Goal: Information Seeking & Learning: Learn about a topic

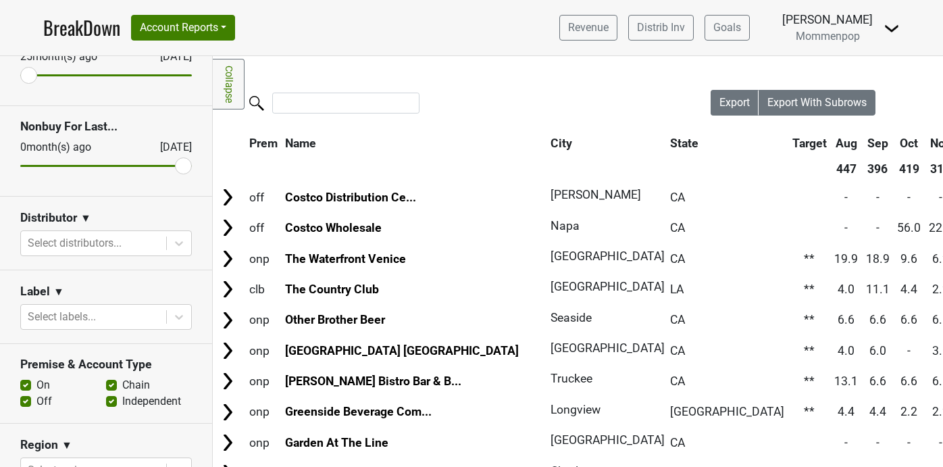
scroll to position [159, 0]
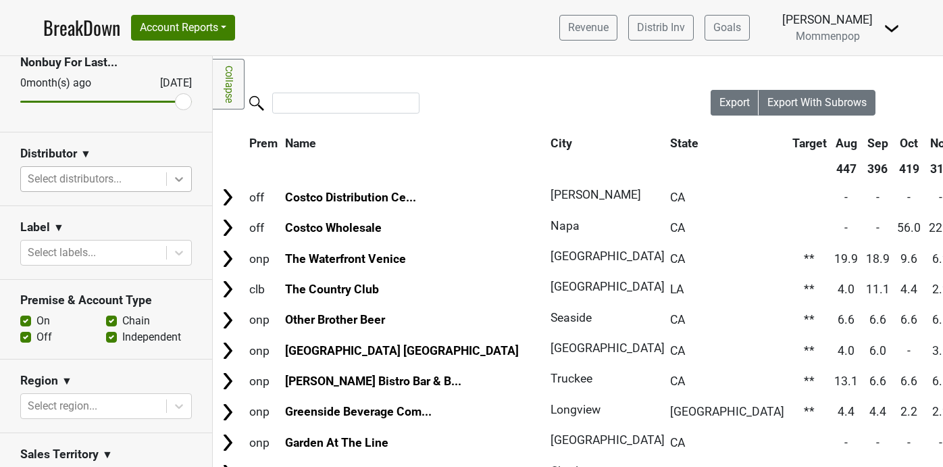
click at [184, 171] on div at bounding box center [179, 179] width 24 height 24
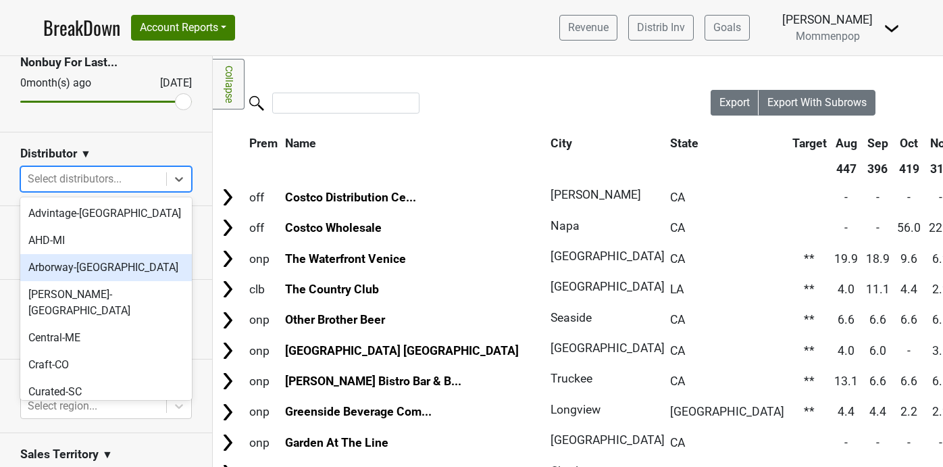
scroll to position [451, 0]
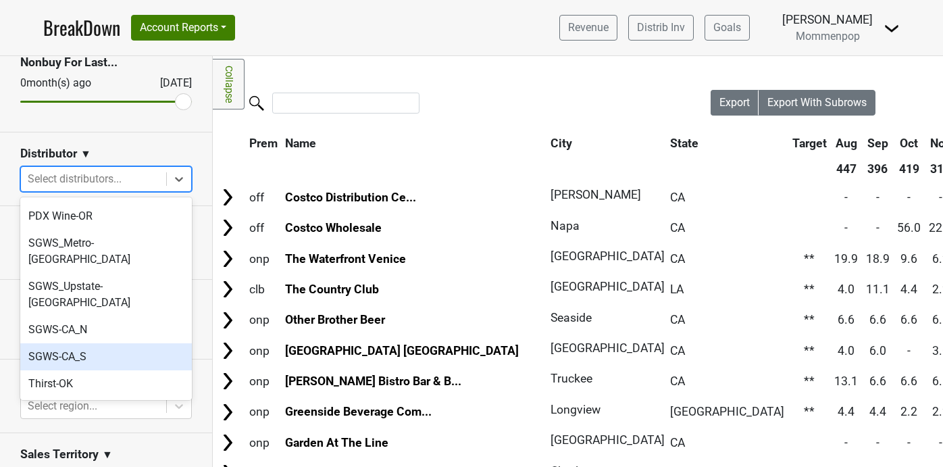
click at [114, 343] on div "SGWS-CA_S" at bounding box center [106, 356] width 172 height 27
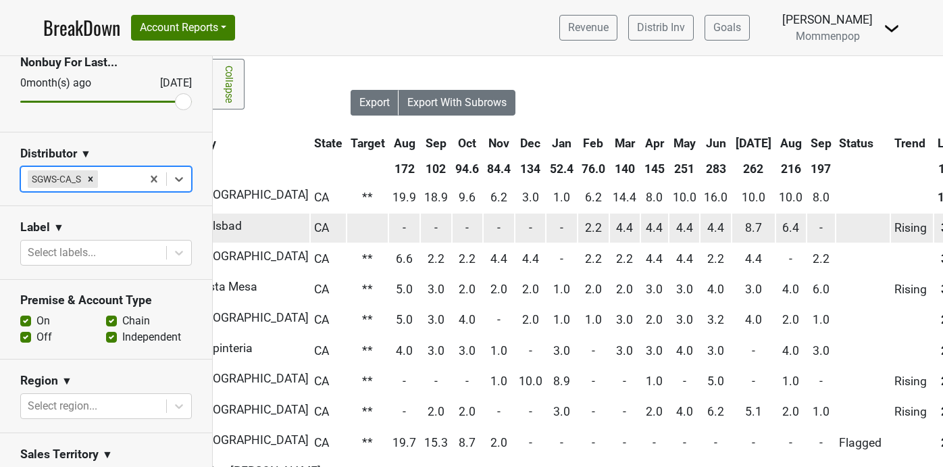
scroll to position [0, 526]
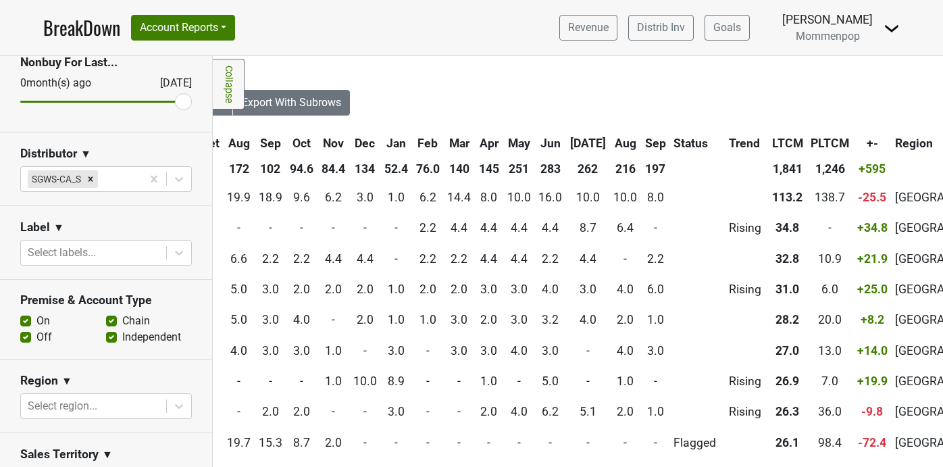
click at [642, 140] on th "Sep" at bounding box center [656, 143] width 28 height 24
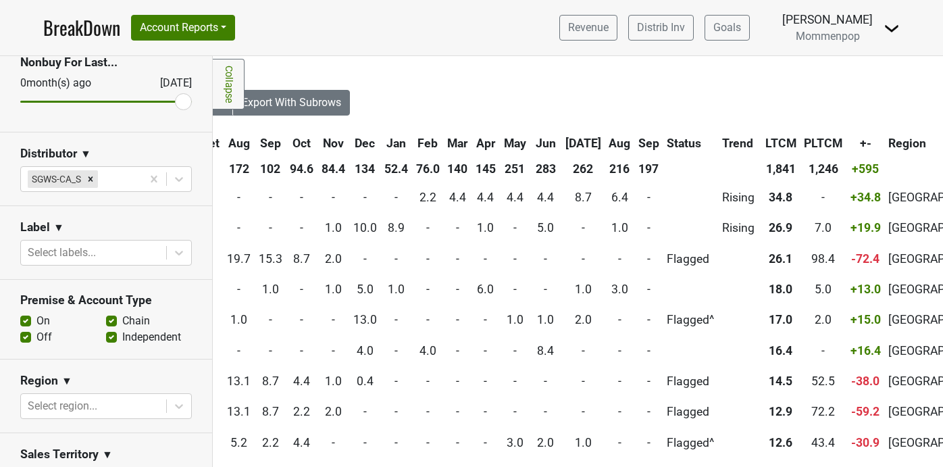
click at [635, 140] on th "Sep" at bounding box center [649, 143] width 28 height 24
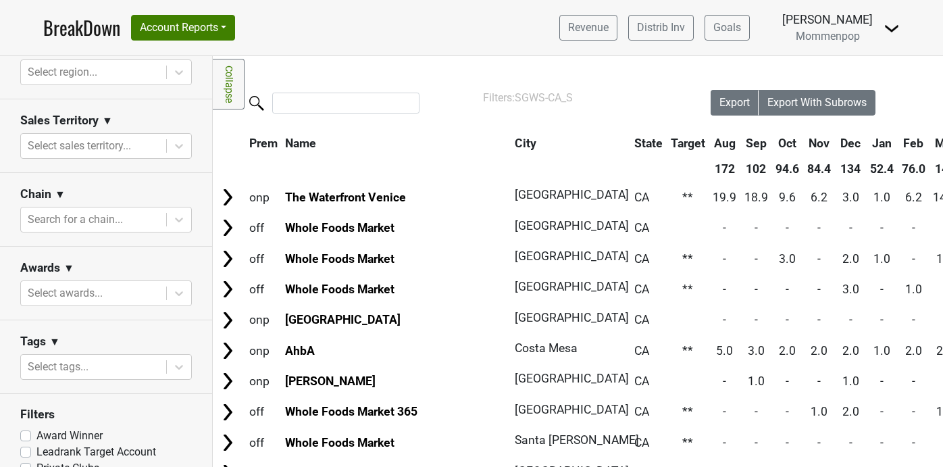
scroll to position [516, 0]
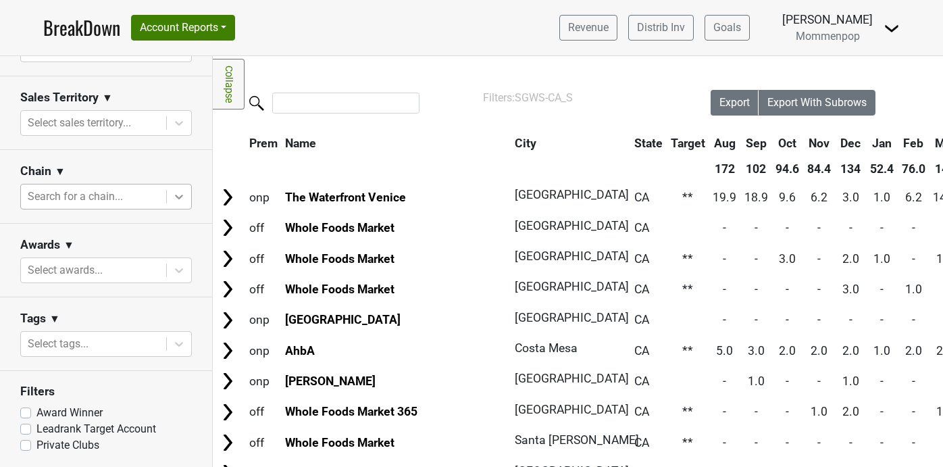
click at [175, 195] on icon at bounding box center [179, 197] width 8 height 5
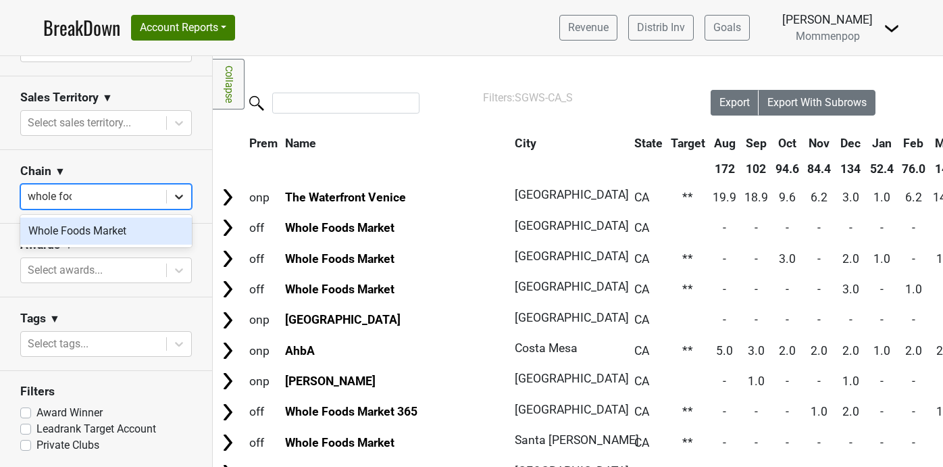
type input "whole food"
click at [115, 226] on div "Whole Foods Market" at bounding box center [106, 231] width 172 height 27
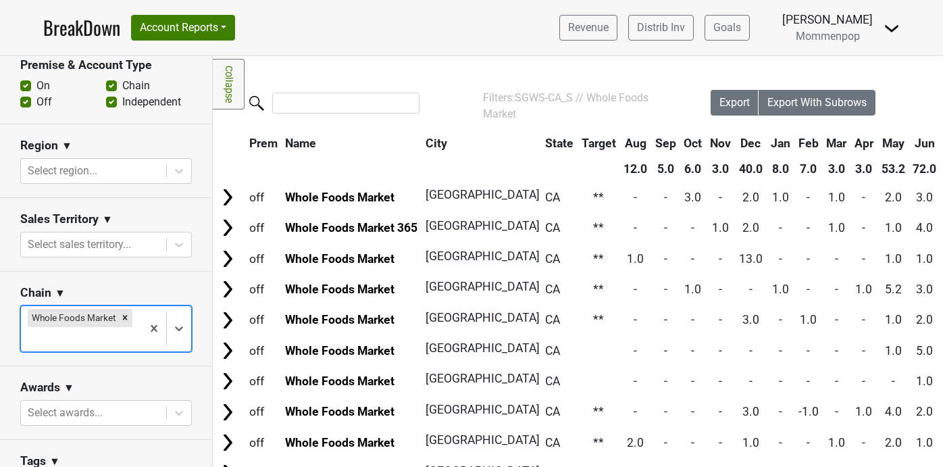
scroll to position [536, 0]
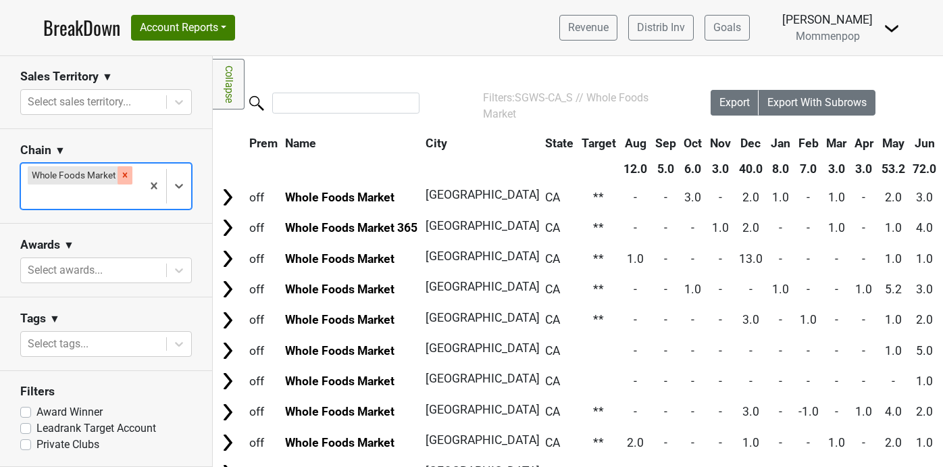
click at [124, 171] on icon "Remove Whole Foods Market" at bounding box center [124, 174] width 9 height 9
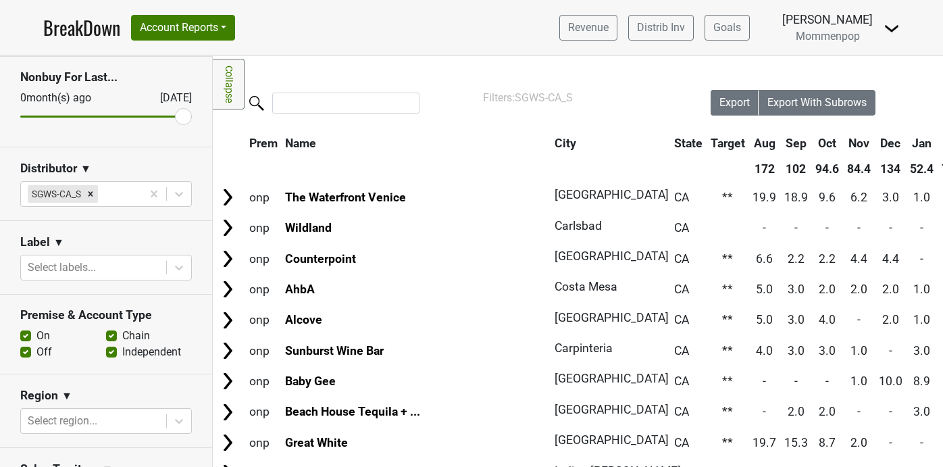
scroll to position [133, 0]
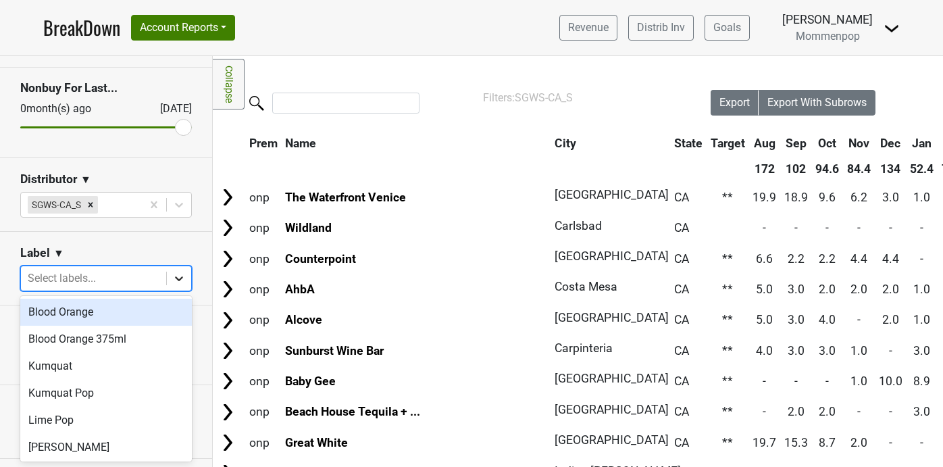
click at [176, 277] on icon at bounding box center [179, 278] width 8 height 5
click at [137, 304] on div "Blood Orange" at bounding box center [106, 312] width 172 height 27
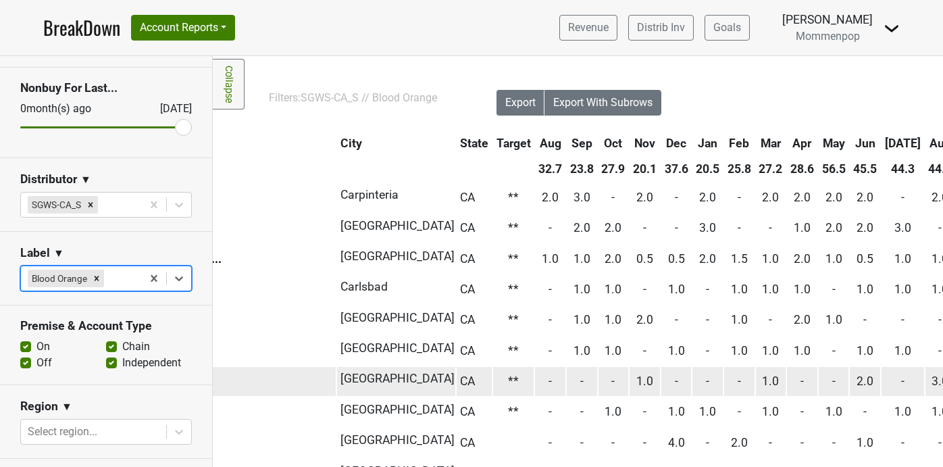
scroll to position [0, 266]
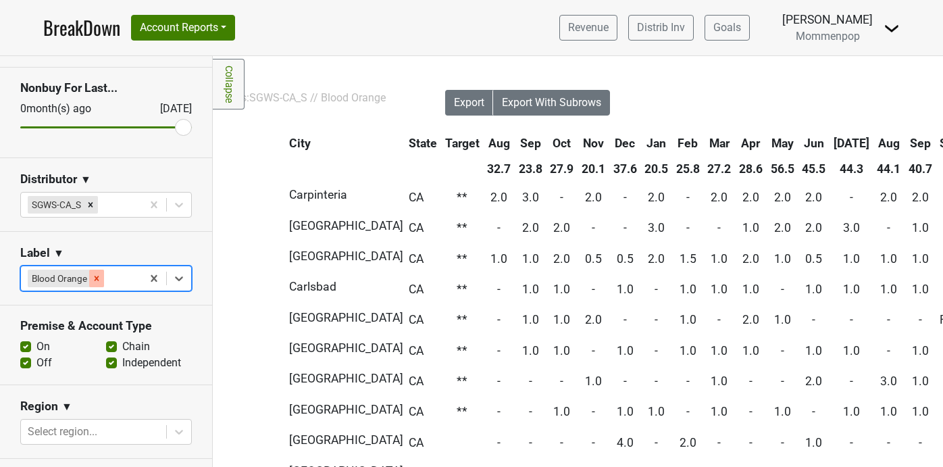
click at [99, 275] on icon "Remove Blood Orange" at bounding box center [96, 278] width 9 height 9
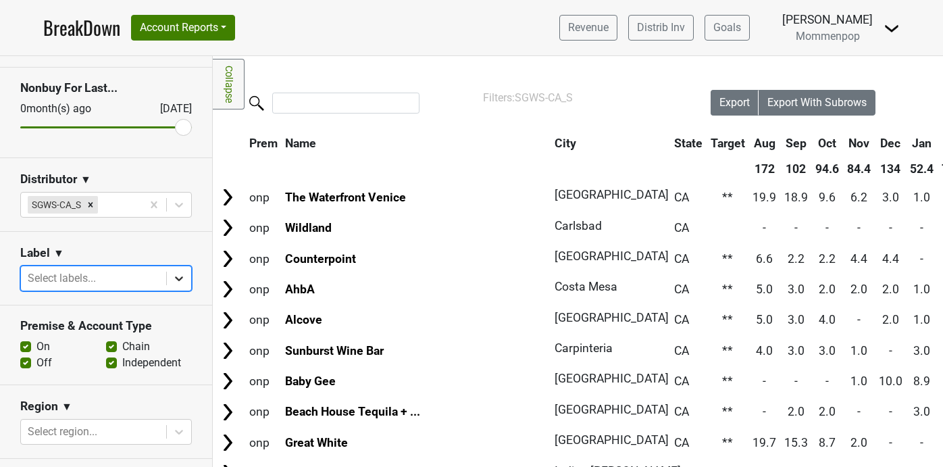
click at [186, 277] on div at bounding box center [179, 278] width 24 height 24
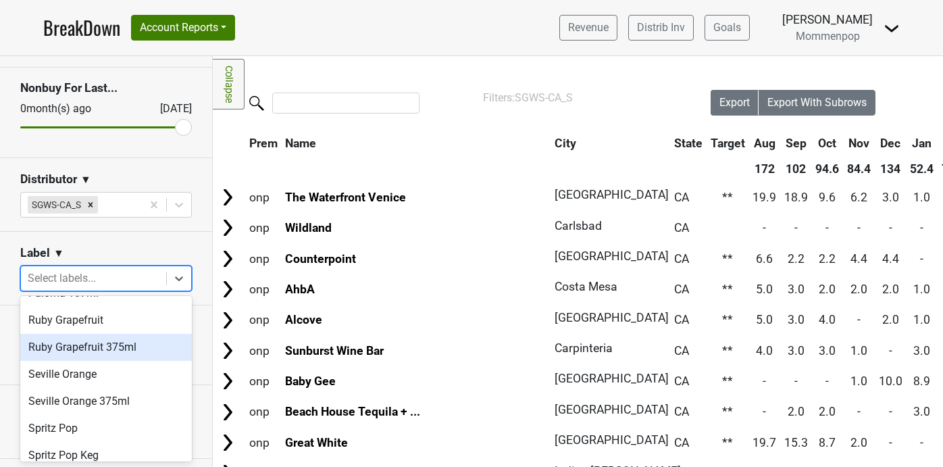
scroll to position [218, 0]
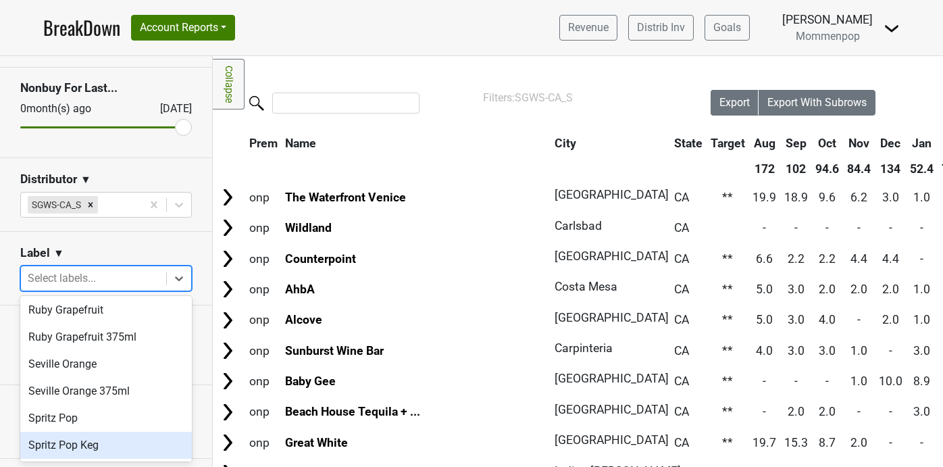
click at [130, 441] on div "Spritz Pop Keg" at bounding box center [106, 445] width 172 height 27
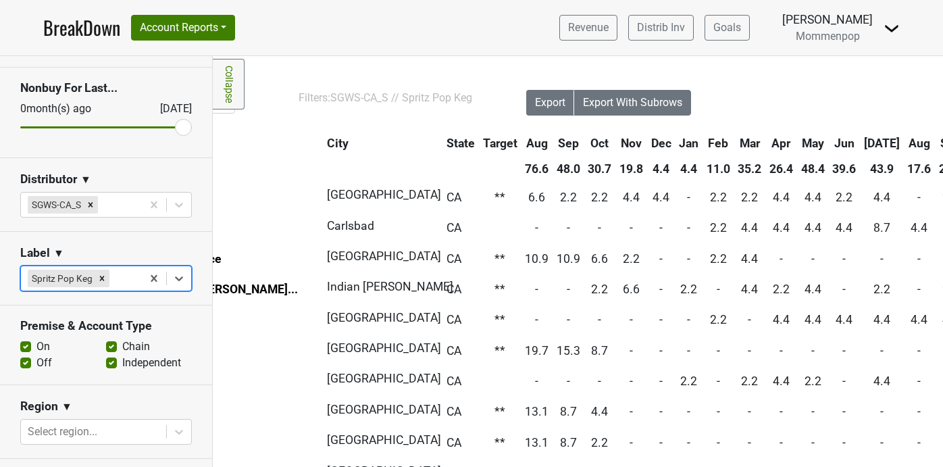
scroll to position [0, 282]
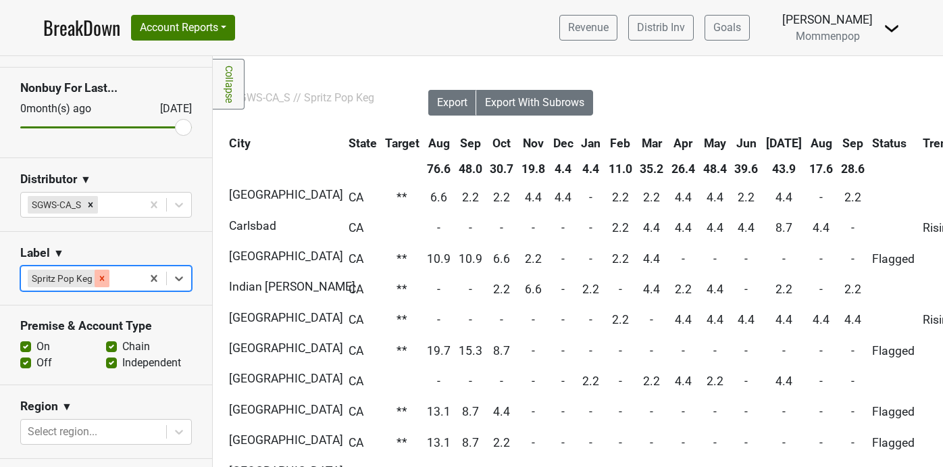
click at [99, 277] on icon "Remove Spritz Pop Keg" at bounding box center [101, 278] width 9 height 9
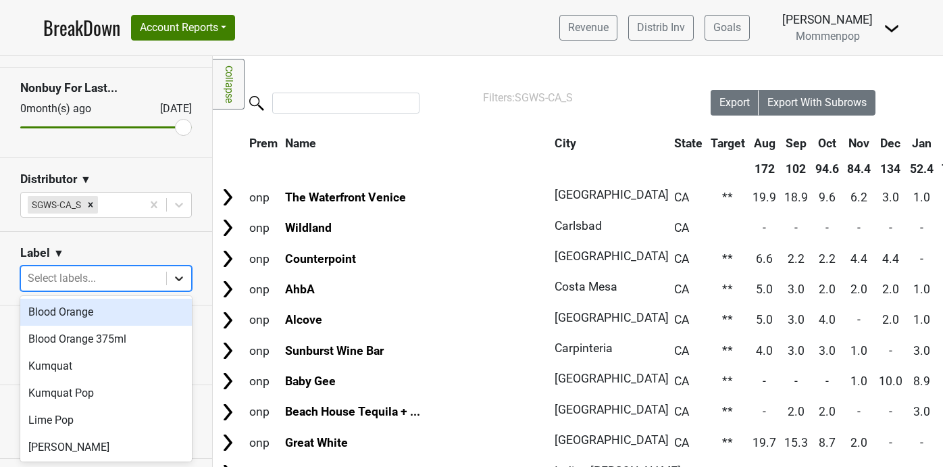
click at [180, 279] on icon at bounding box center [179, 279] width 14 height 14
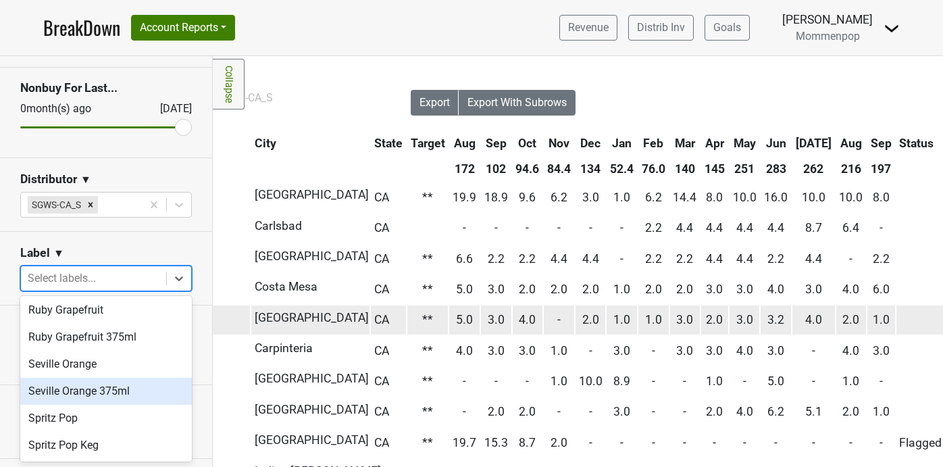
scroll to position [0, 325]
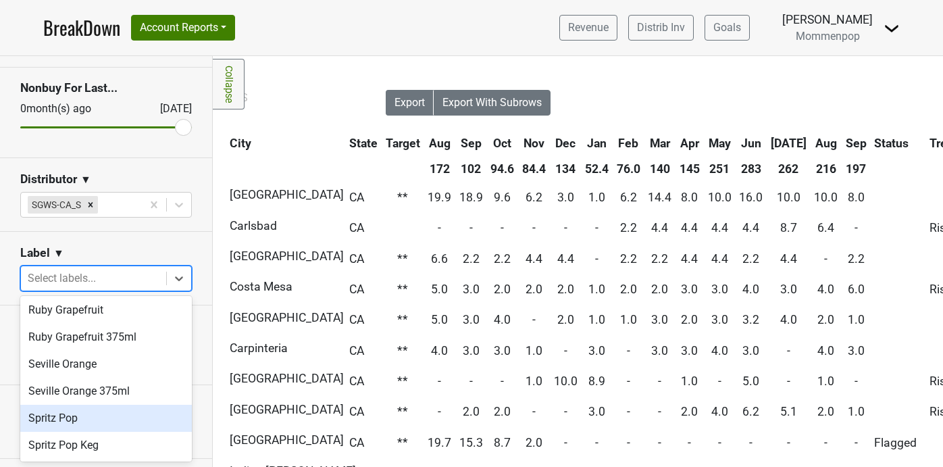
click at [88, 422] on div "Spritz Pop" at bounding box center [106, 418] width 172 height 27
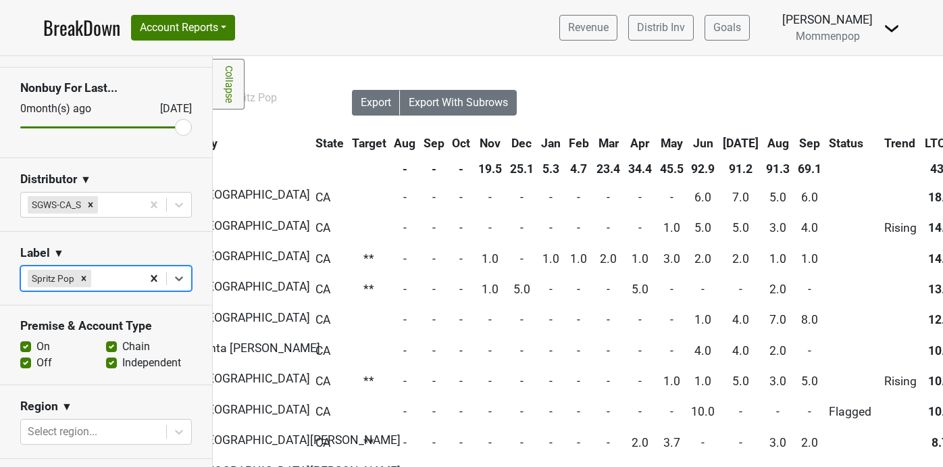
scroll to position [0, 0]
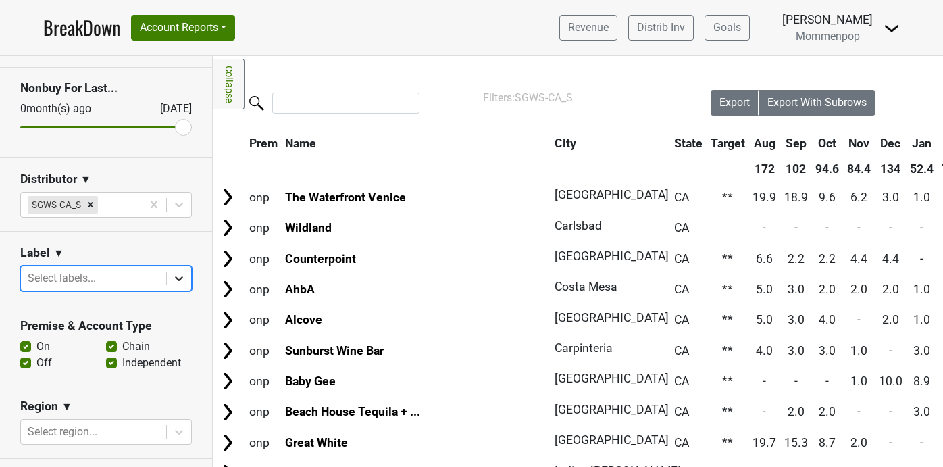
click at [184, 288] on div at bounding box center [179, 278] width 24 height 24
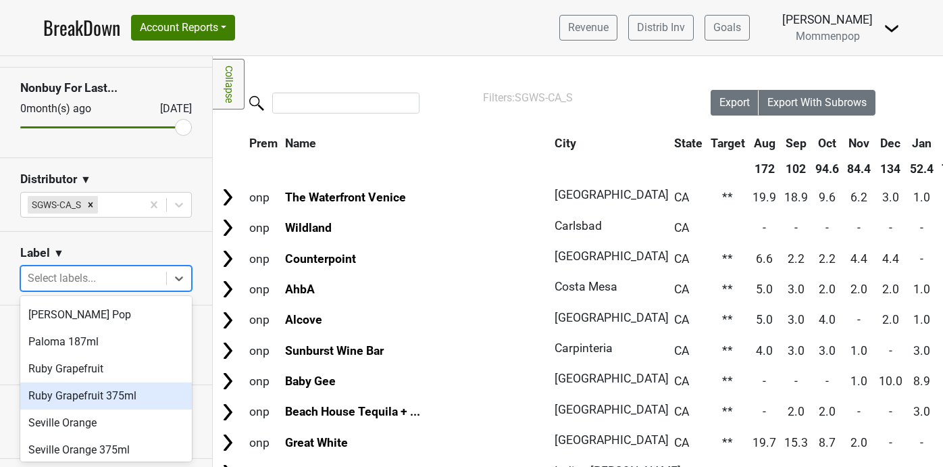
scroll to position [161, 0]
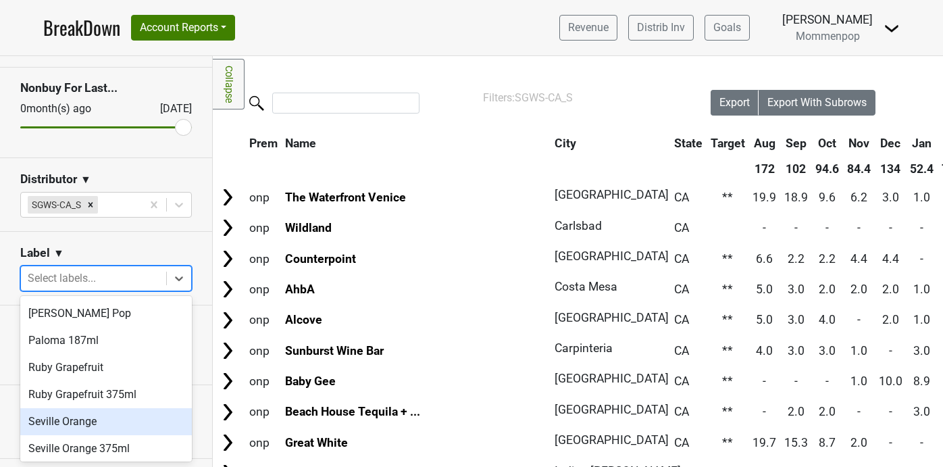
click at [95, 422] on div "Seville Orange" at bounding box center [106, 421] width 172 height 27
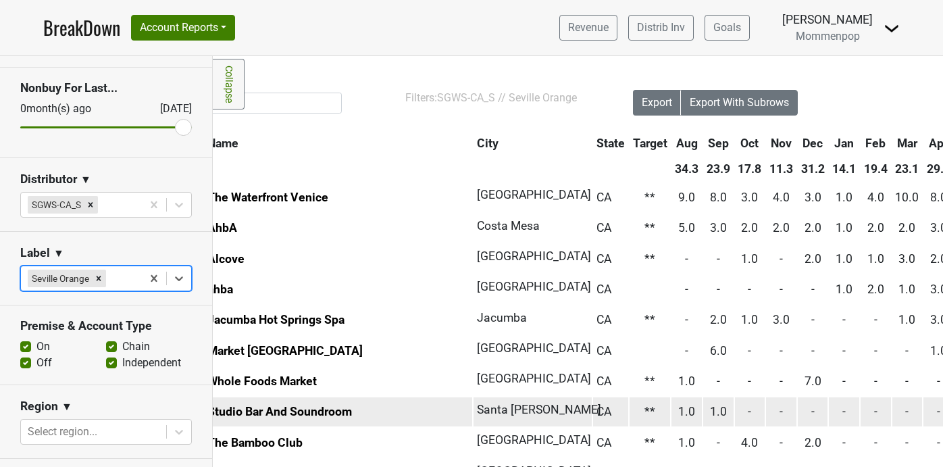
scroll to position [0, 236]
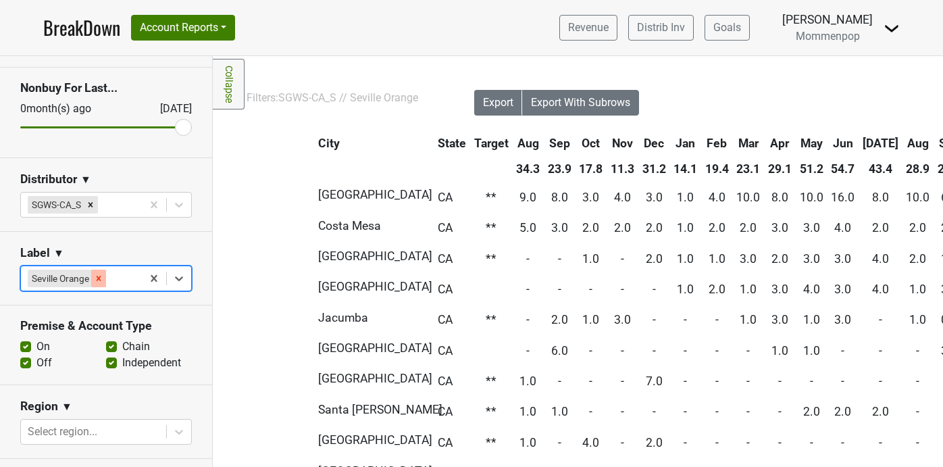
click at [98, 277] on icon "Remove Seville Orange" at bounding box center [99, 278] width 5 height 5
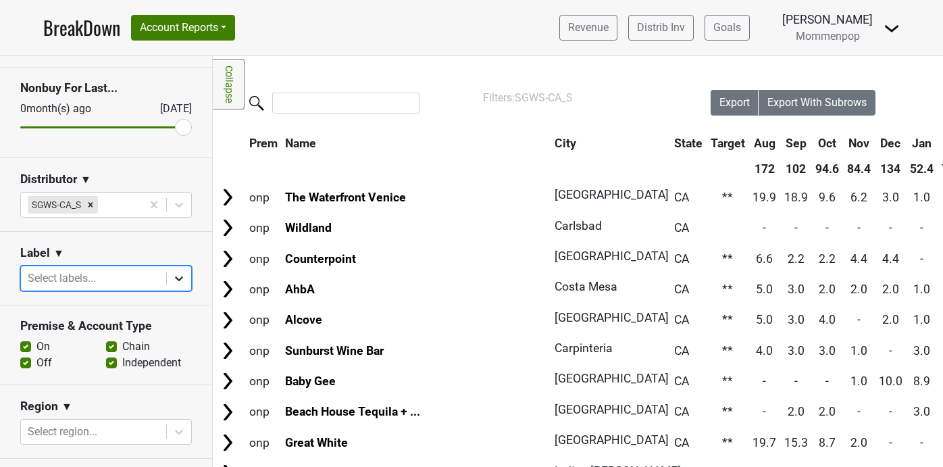
click at [180, 275] on icon at bounding box center [179, 279] width 14 height 14
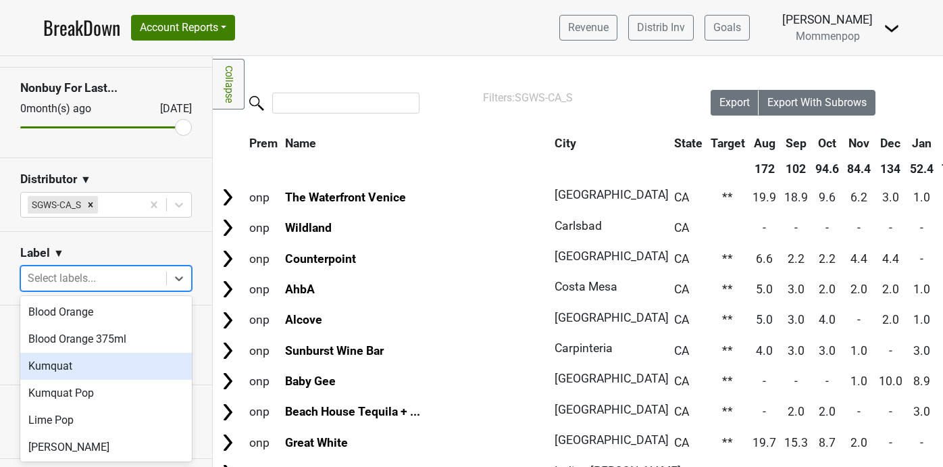
scroll to position [218, 0]
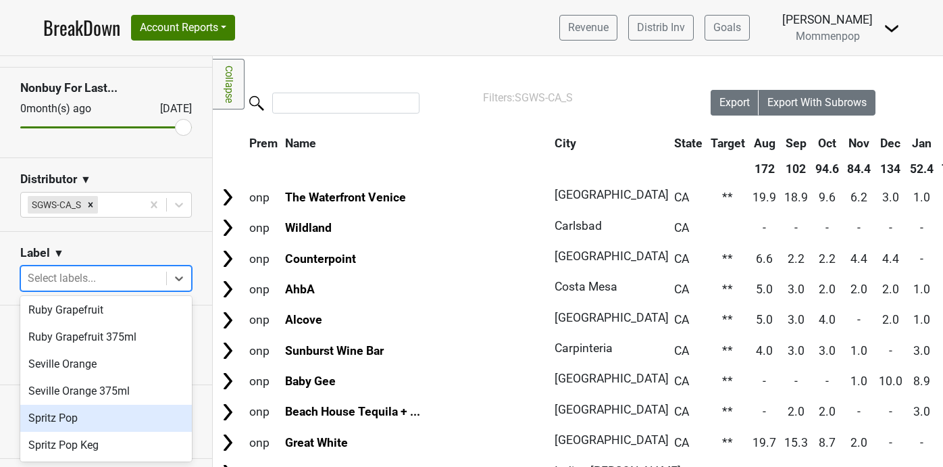
click at [104, 422] on div "Spritz Pop" at bounding box center [106, 418] width 172 height 27
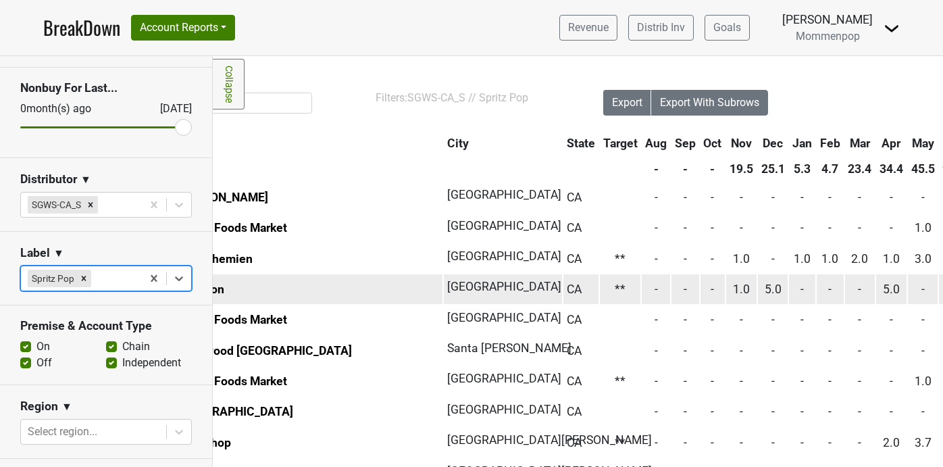
scroll to position [0, 0]
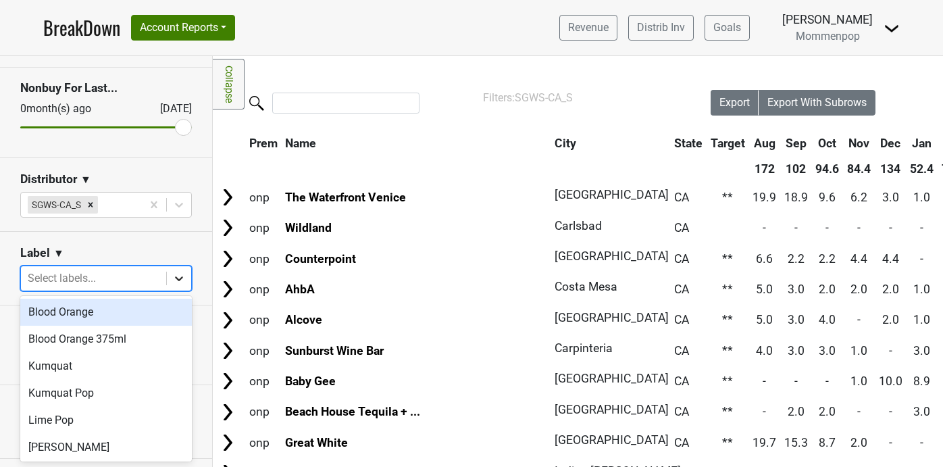
click at [176, 278] on icon at bounding box center [179, 279] width 14 height 14
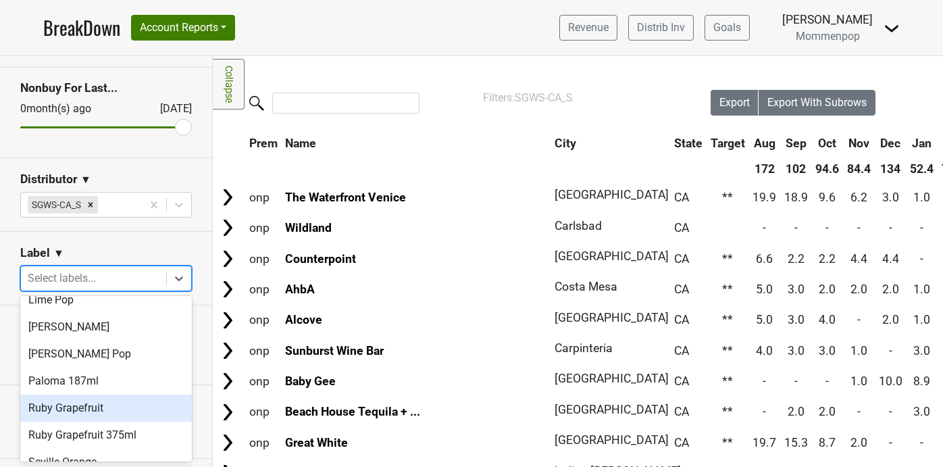
scroll to position [129, 0]
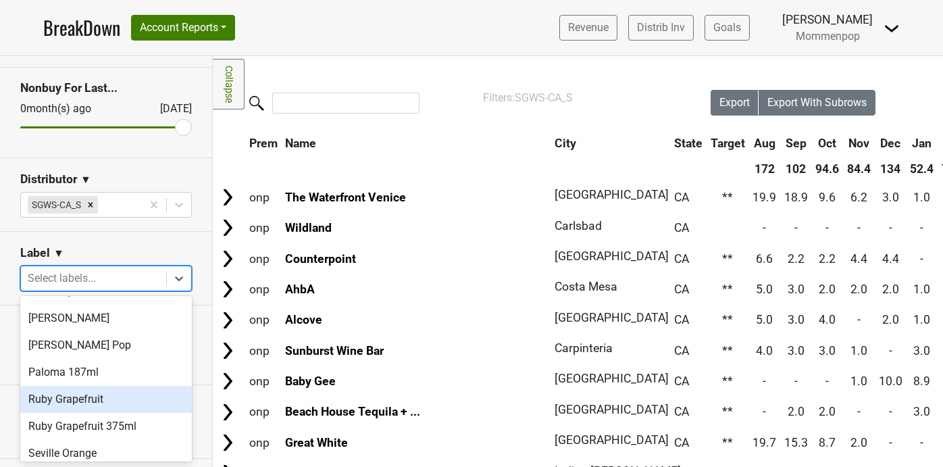
click at [120, 396] on div "Ruby Grapefruit" at bounding box center [106, 399] width 172 height 27
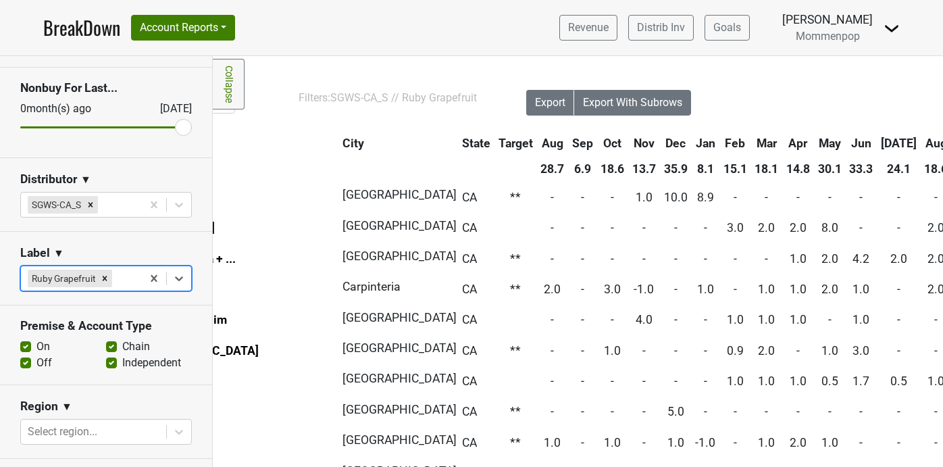
scroll to position [0, 243]
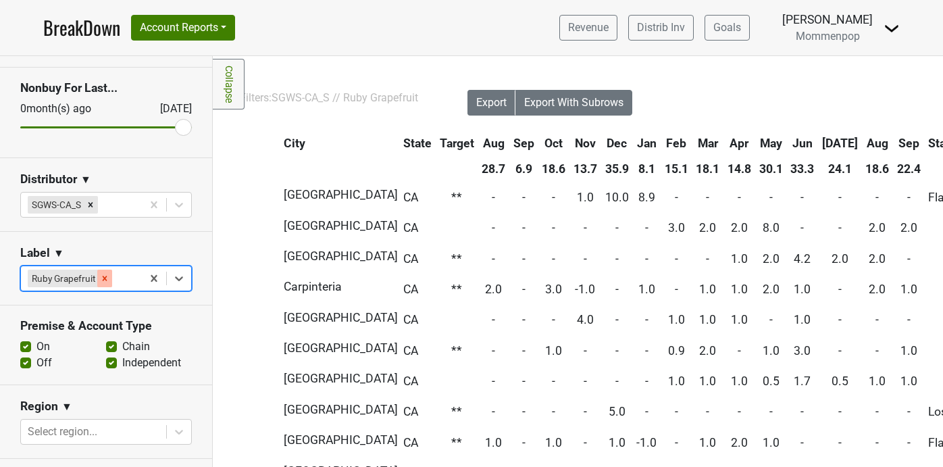
click at [103, 278] on icon "Remove Ruby Grapefruit" at bounding box center [105, 278] width 5 height 5
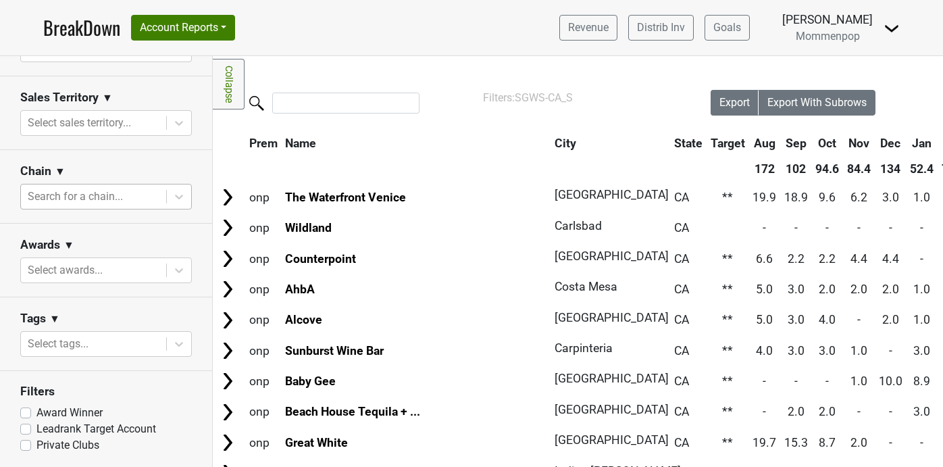
scroll to position [297, 0]
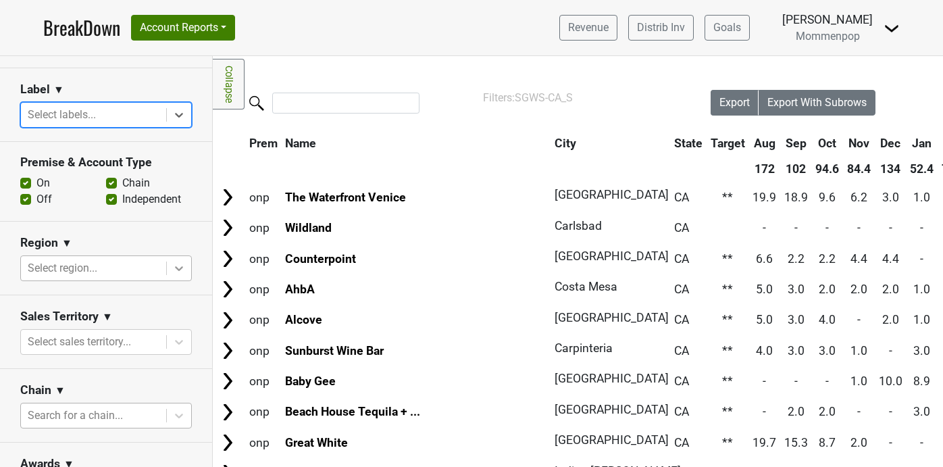
click at [184, 271] on icon at bounding box center [179, 268] width 14 height 14
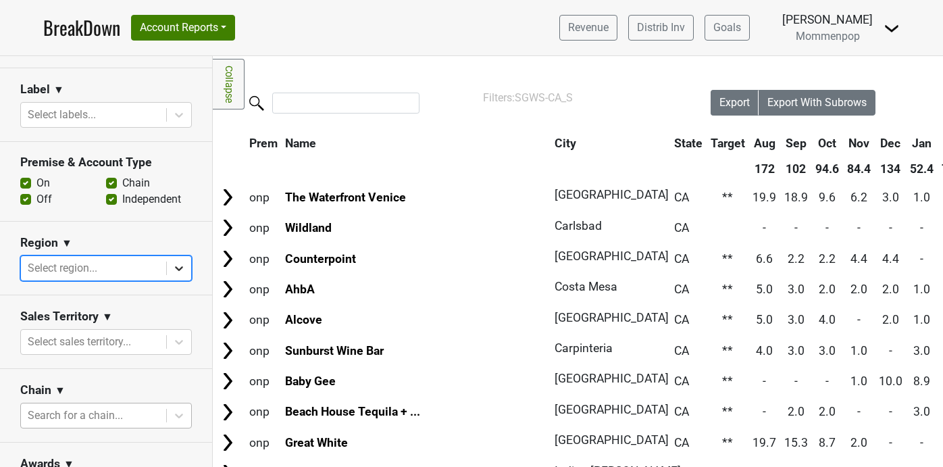
click at [184, 271] on icon at bounding box center [179, 268] width 14 height 14
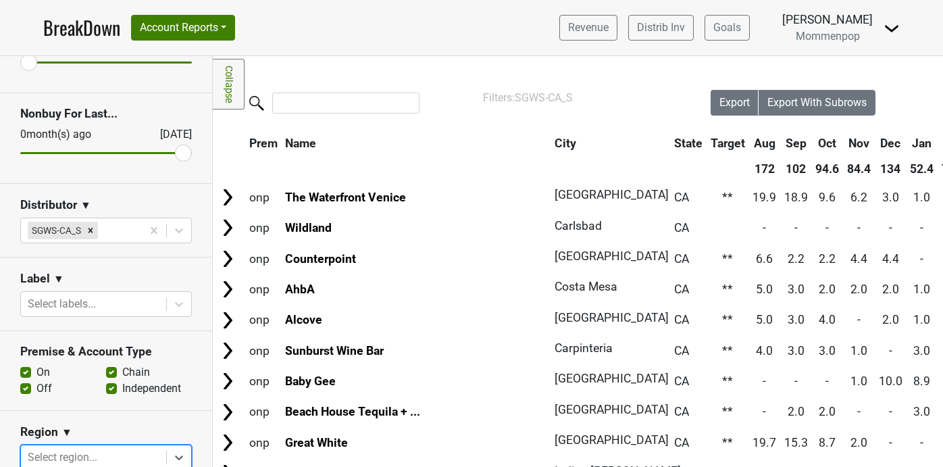
scroll to position [106, 0]
click at [170, 303] on div at bounding box center [179, 305] width 24 height 24
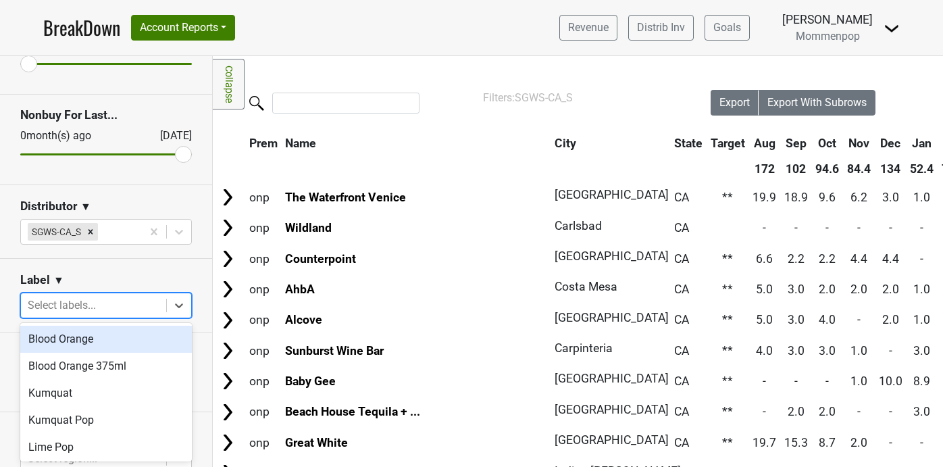
scroll to position [84, 0]
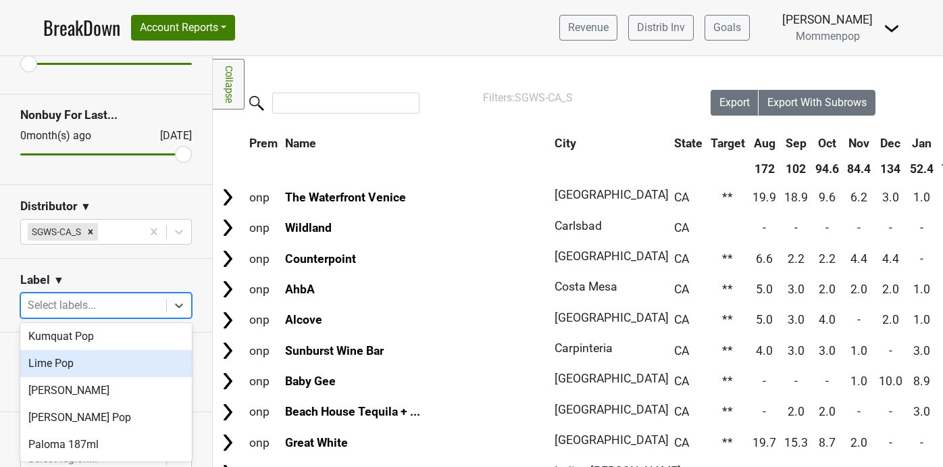
click at [119, 371] on div "Lime Pop" at bounding box center [106, 363] width 172 height 27
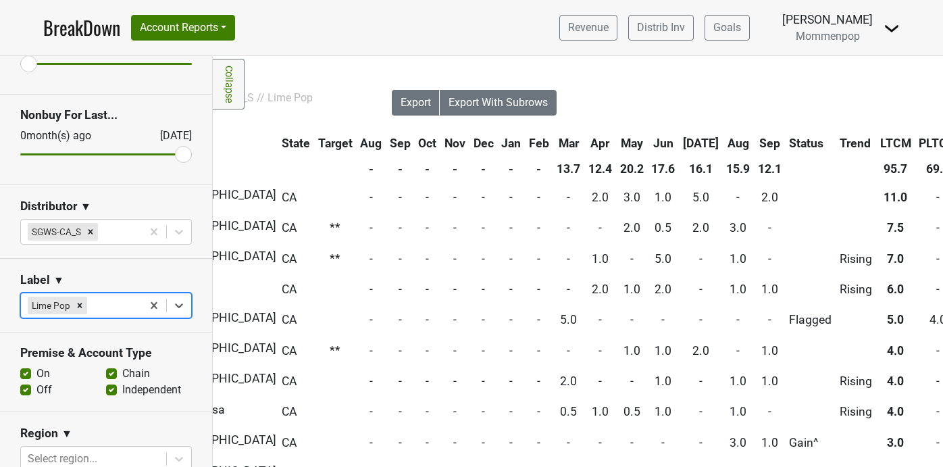
scroll to position [0, 509]
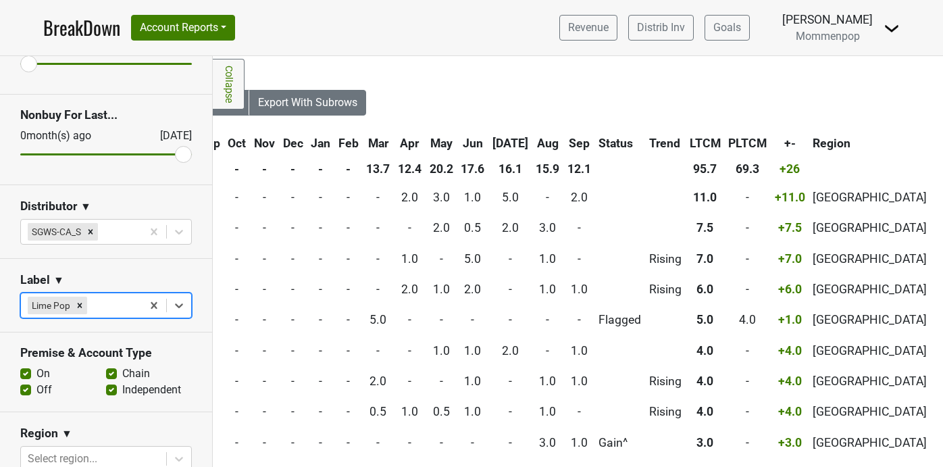
click at [426, 143] on th "May" at bounding box center [441, 143] width 30 height 24
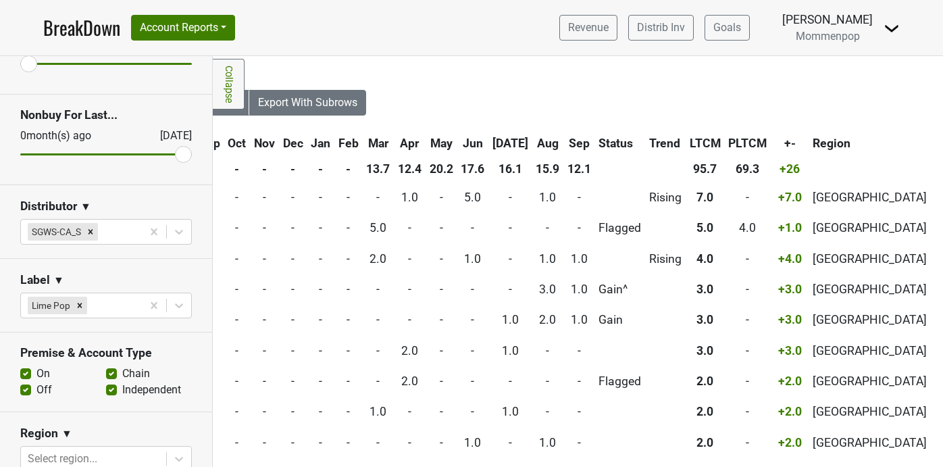
click at [426, 143] on th "May" at bounding box center [441, 143] width 30 height 24
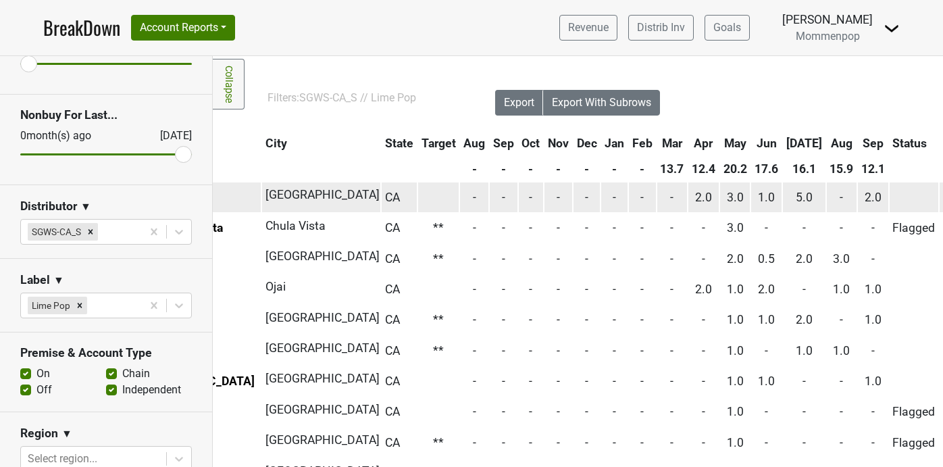
scroll to position [0, 320]
